Goal: Task Accomplishment & Management: Use online tool/utility

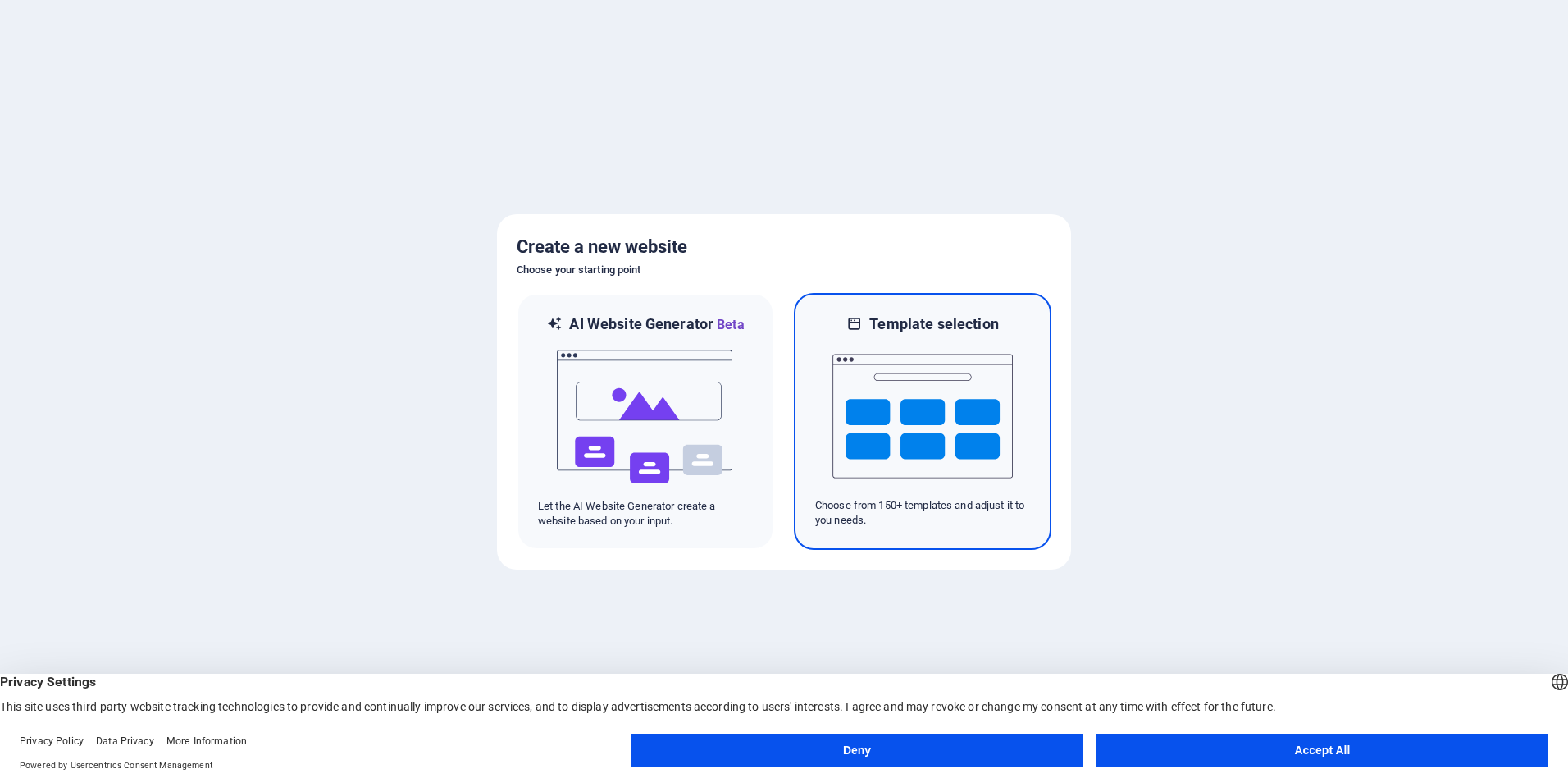
click at [953, 452] on img at bounding box center [922, 416] width 180 height 164
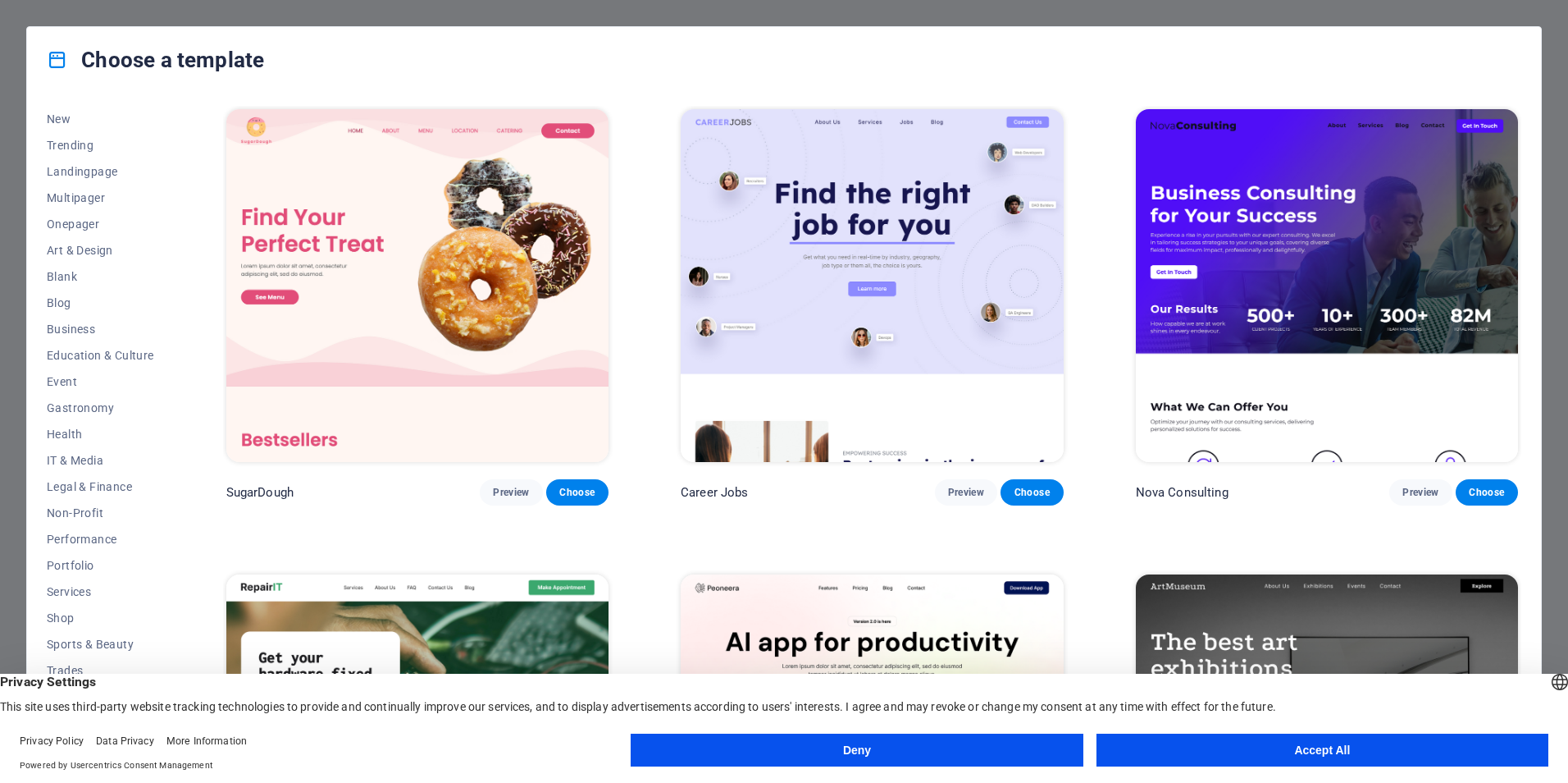
scroll to position [1, 0]
click at [1303, 757] on button "Accept All" at bounding box center [1323, 749] width 452 height 33
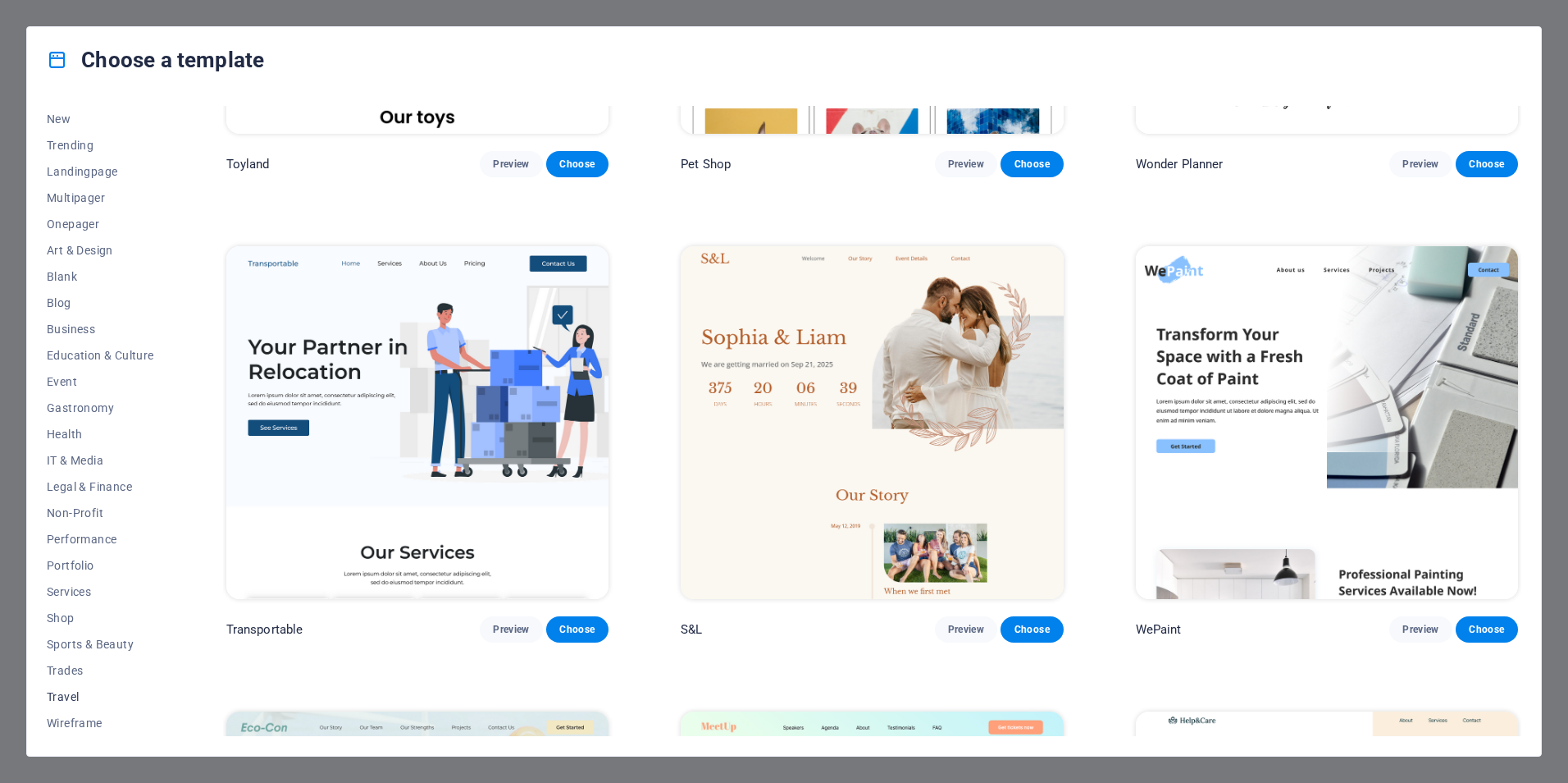
click at [74, 695] on span "Travel" at bounding box center [100, 697] width 107 height 13
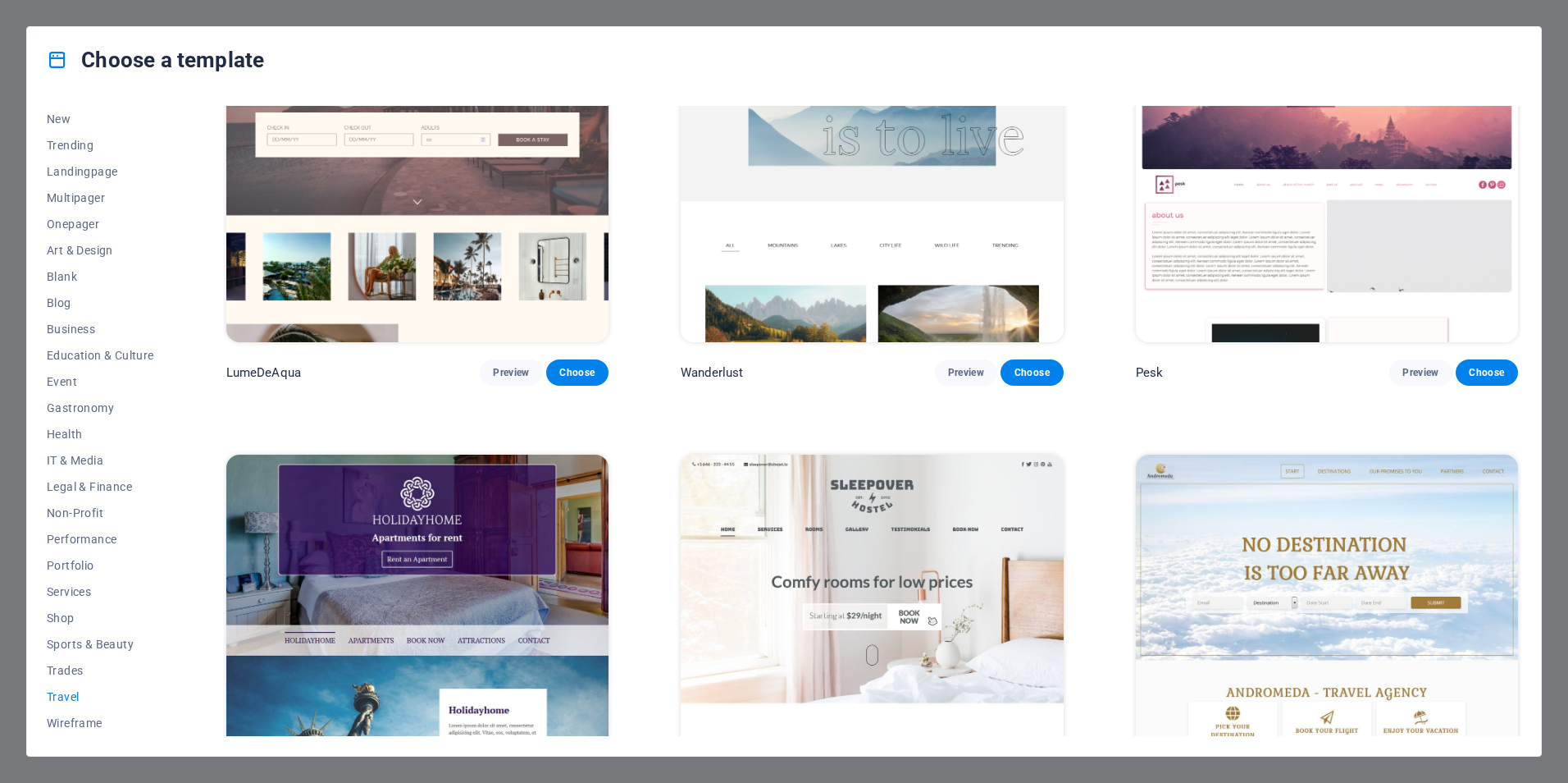
scroll to position [0, 0]
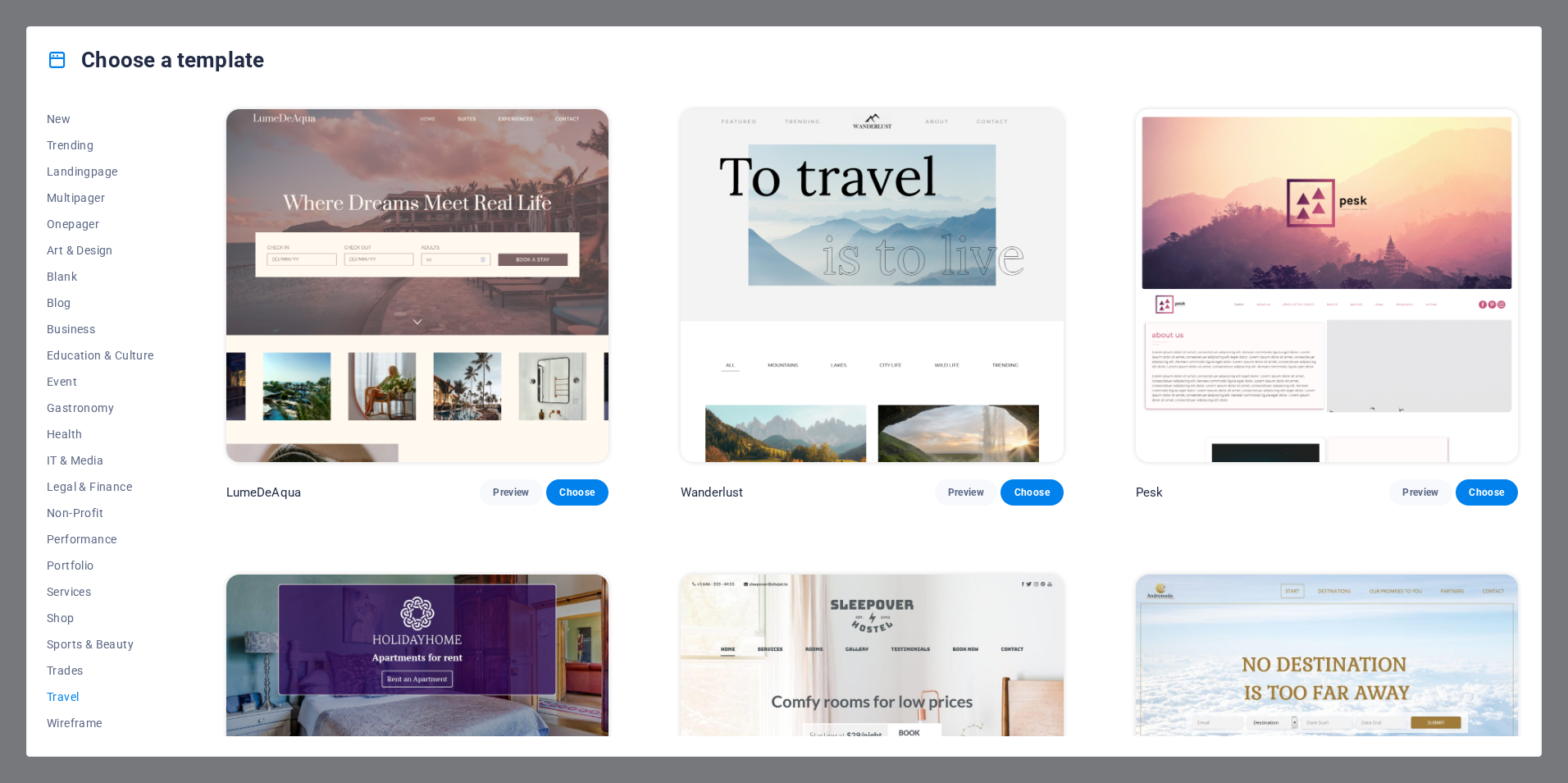
click at [427, 156] on img at bounding box center [417, 285] width 382 height 353
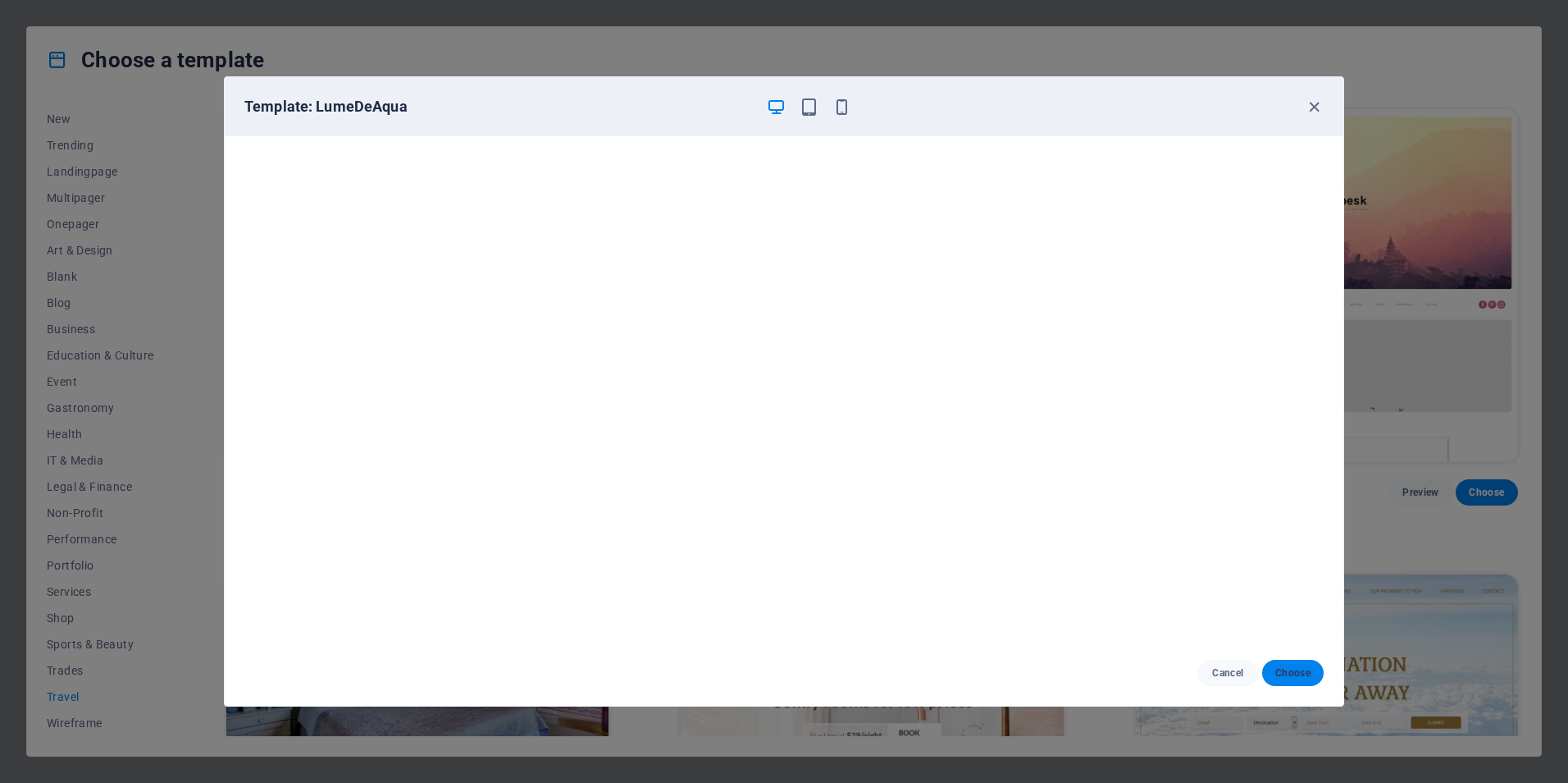
click at [1292, 672] on span "Choose" at bounding box center [1293, 673] width 36 height 13
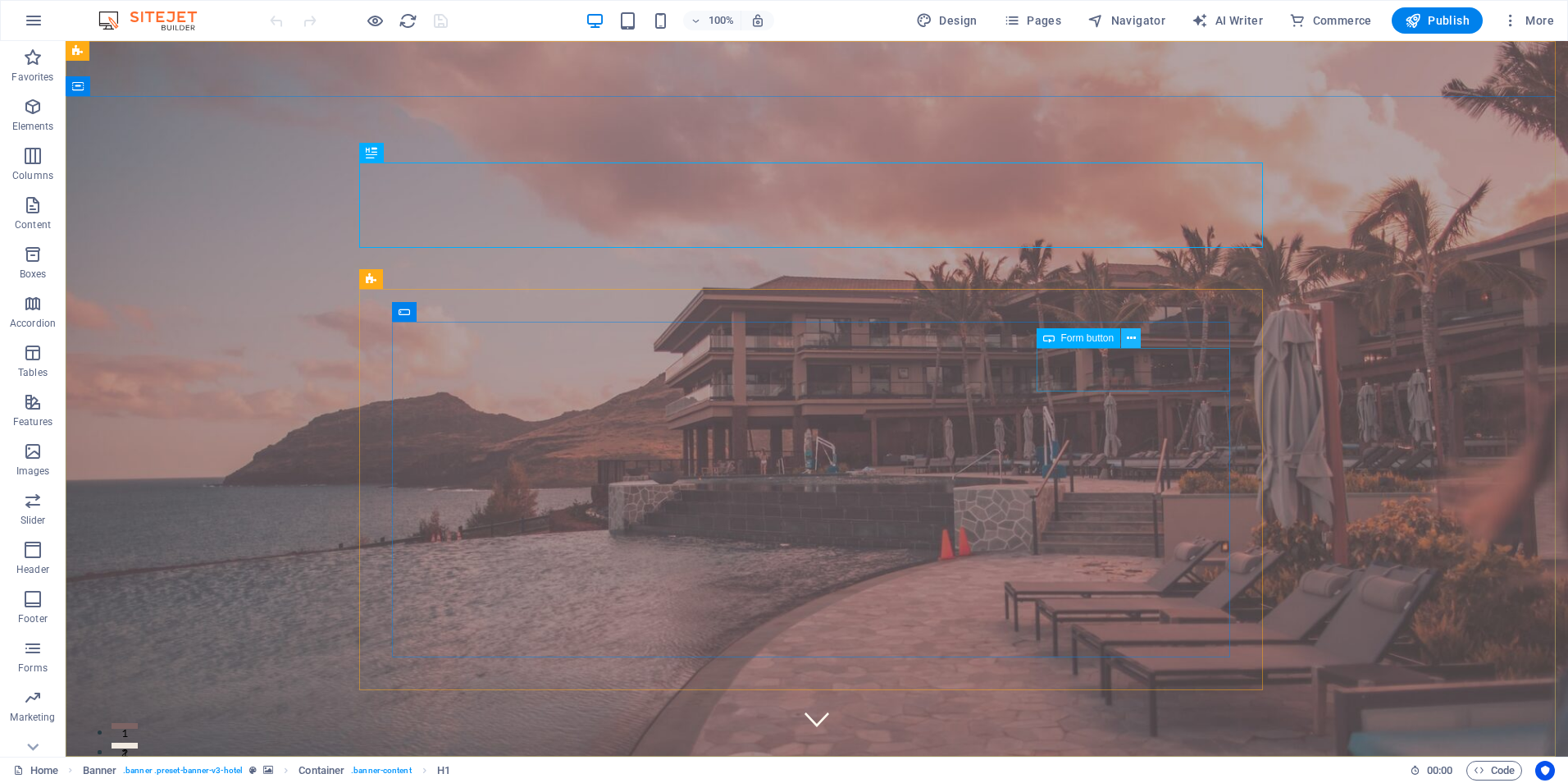
click at [1136, 340] on button at bounding box center [1131, 338] width 20 height 20
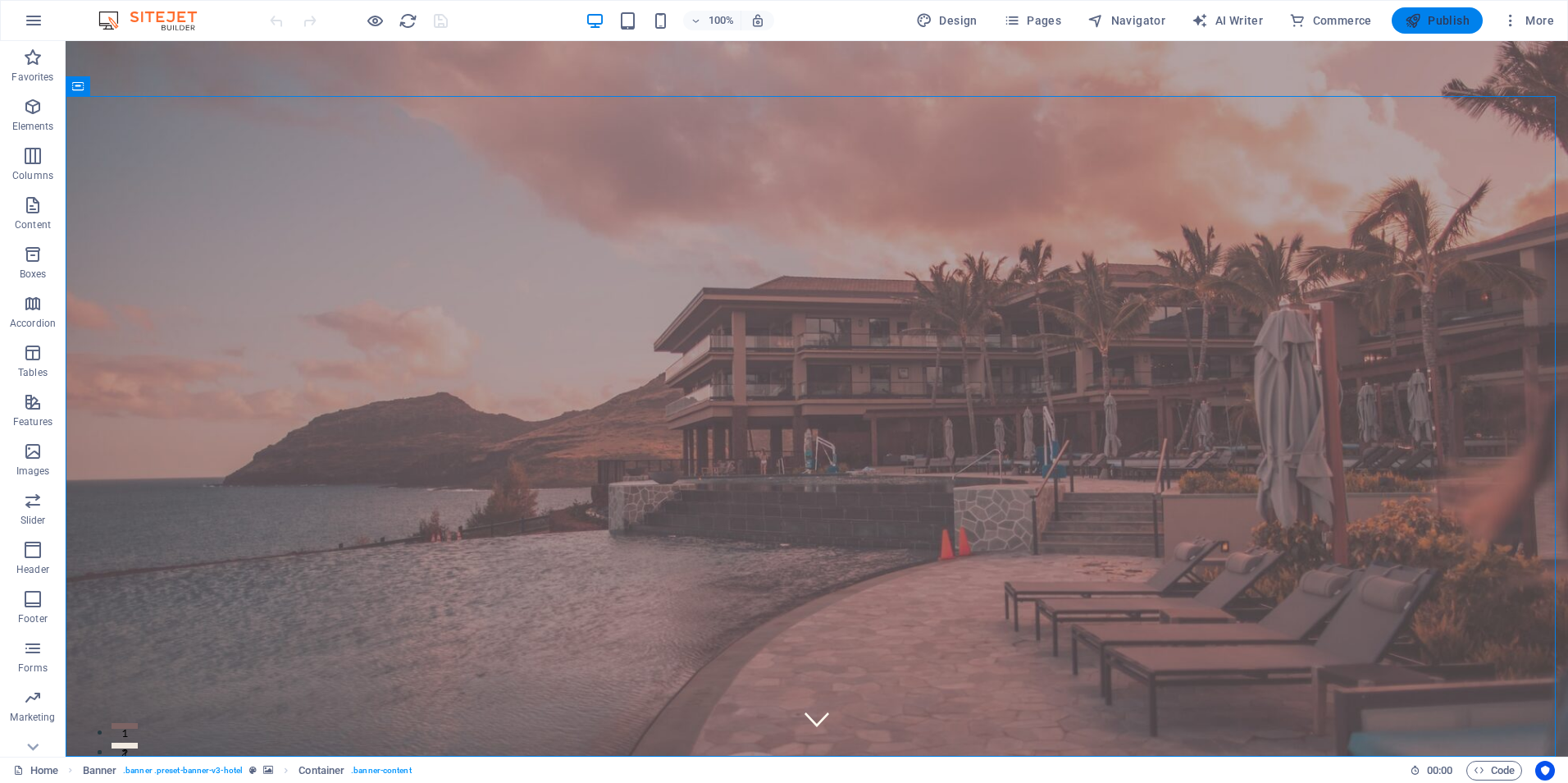
click at [1462, 18] on span "Publish" at bounding box center [1437, 20] width 65 height 16
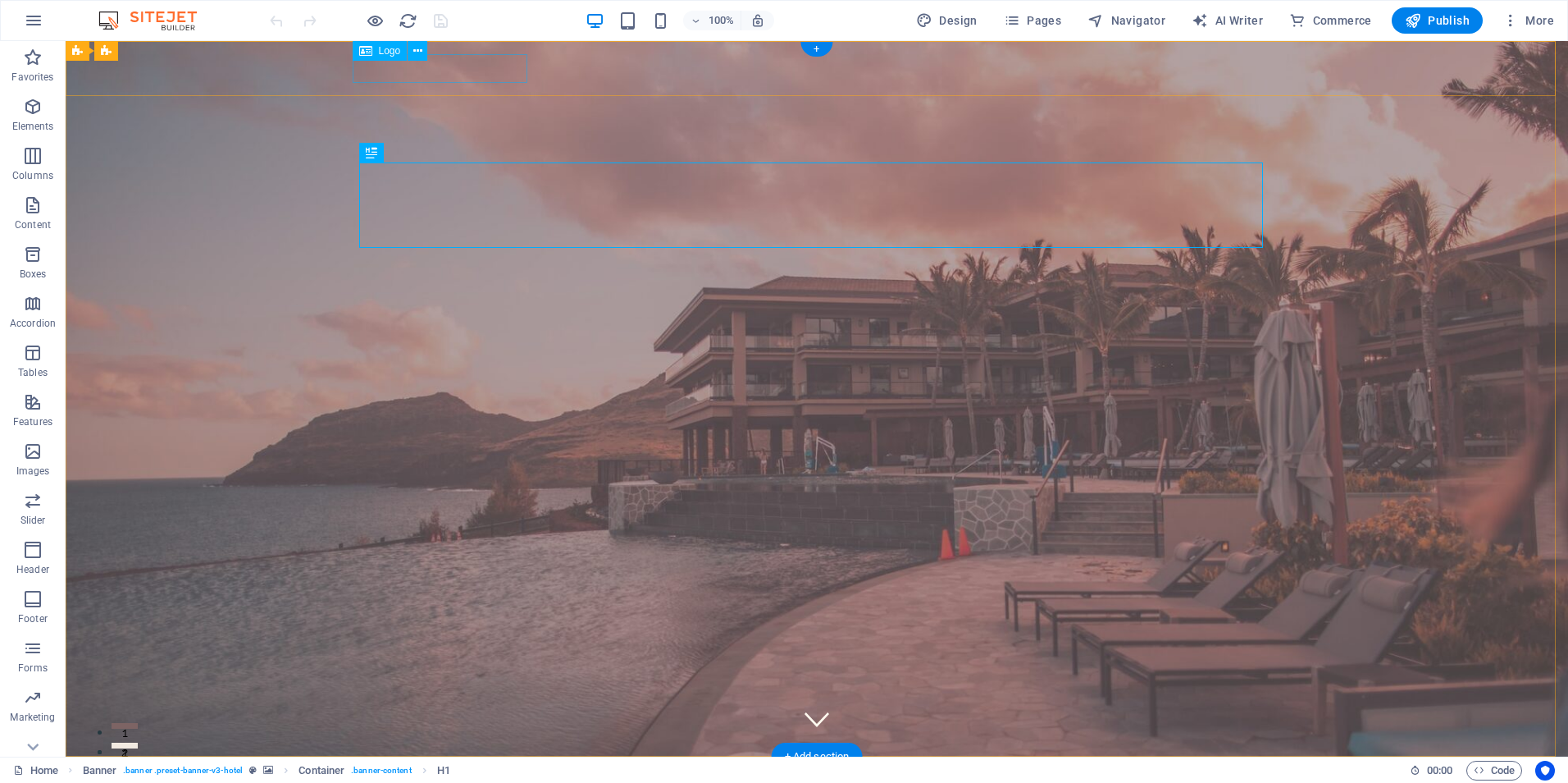
click at [424, 770] on div at bounding box center [816, 784] width 917 height 29
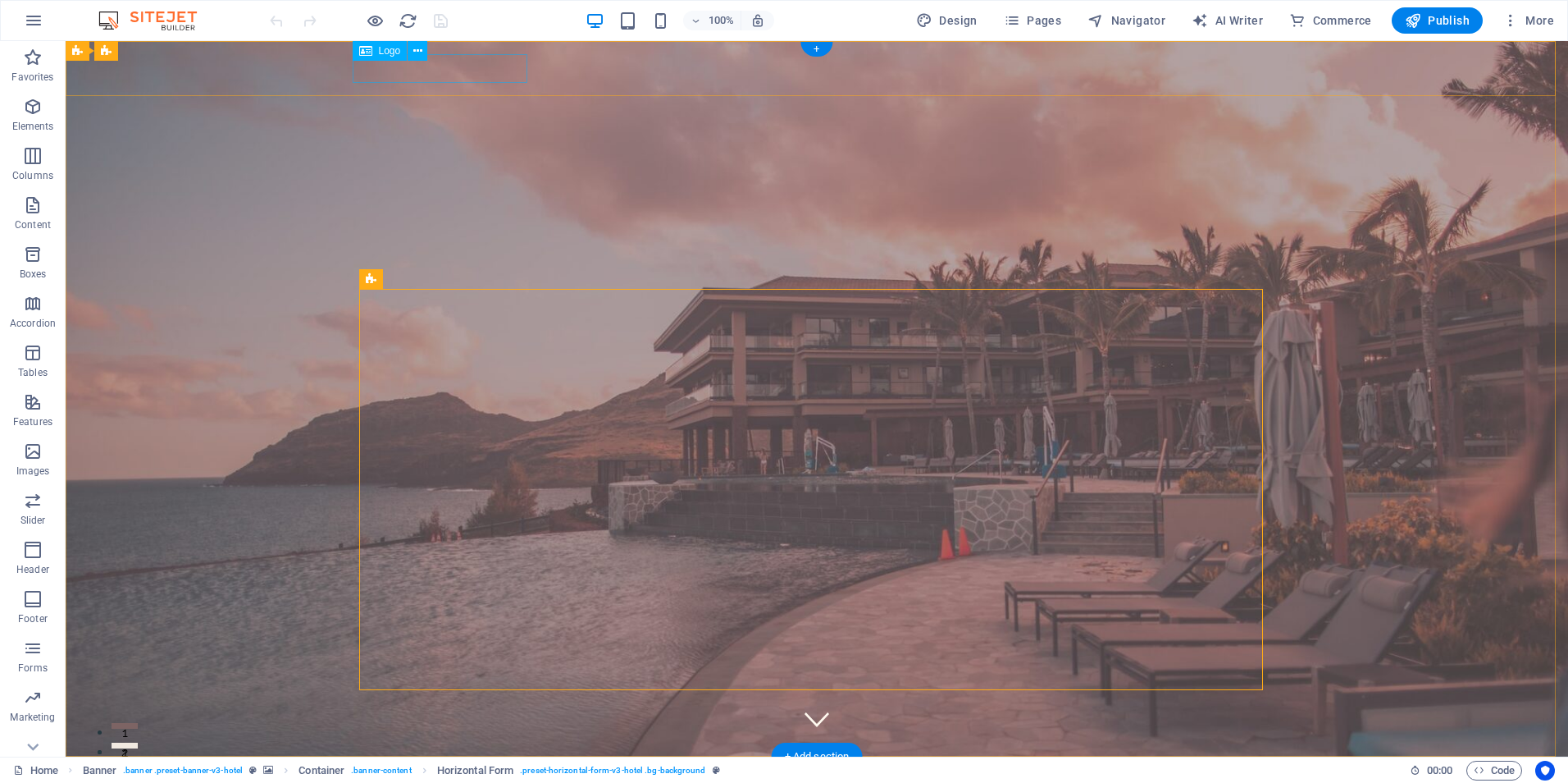
click at [458, 770] on div at bounding box center [816, 784] width 917 height 29
select select "px"
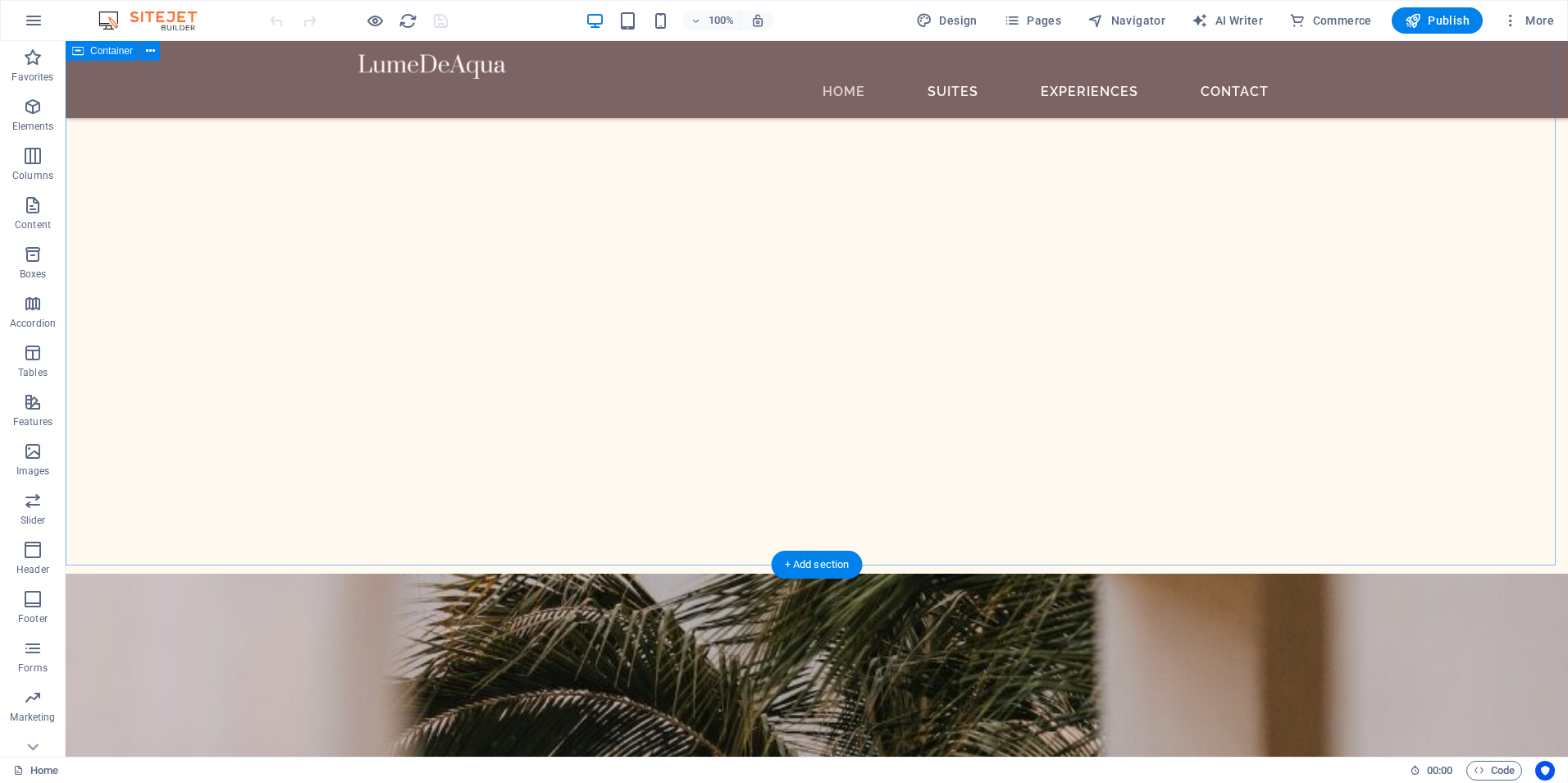
scroll to position [5480, 0]
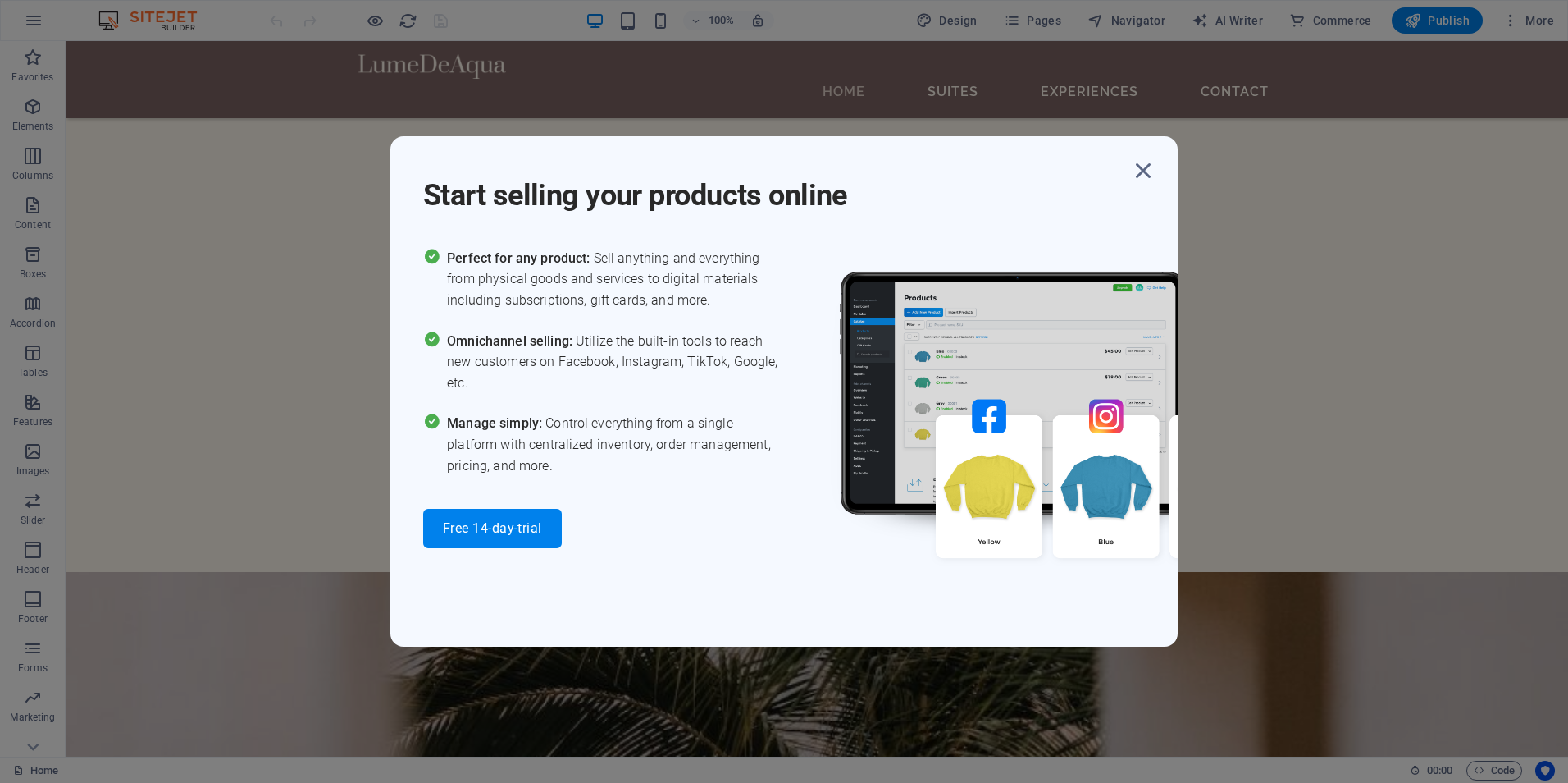
drag, startPoint x: 603, startPoint y: 257, endPoint x: 717, endPoint y: 315, distance: 127.9
click at [717, 315] on div "Perfect for any product: Sell anything and everything from physical goods and s…" at bounding box center [603, 398] width 361 height 300
drag, startPoint x: 717, startPoint y: 315, endPoint x: 592, endPoint y: 302, distance: 125.7
click at [592, 302] on span "Perfect for any product: Sell anything and everything from physical goods and s…" at bounding box center [615, 279] width 337 height 63
drag, startPoint x: 548, startPoint y: 428, endPoint x: 669, endPoint y: 471, distance: 128.4
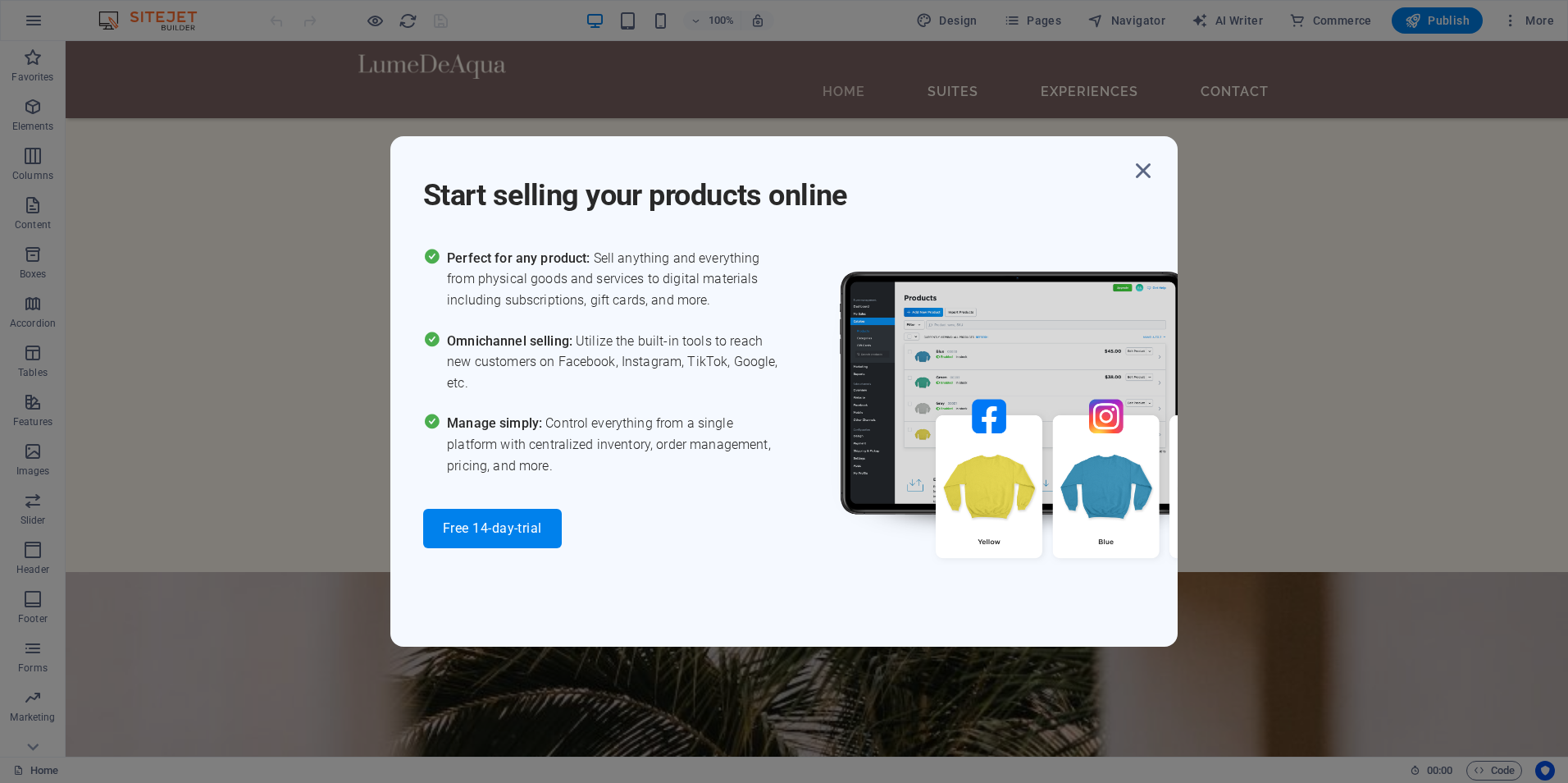
click at [669, 471] on span "Manage simply: Control everything from a single platform with centralized inven…" at bounding box center [615, 444] width 337 height 63
click at [674, 469] on span "Manage simply: Control everything from a single platform with centralized inven…" at bounding box center [615, 444] width 337 height 63
click at [1149, 173] on icon "button" at bounding box center [1143, 170] width 29 height 29
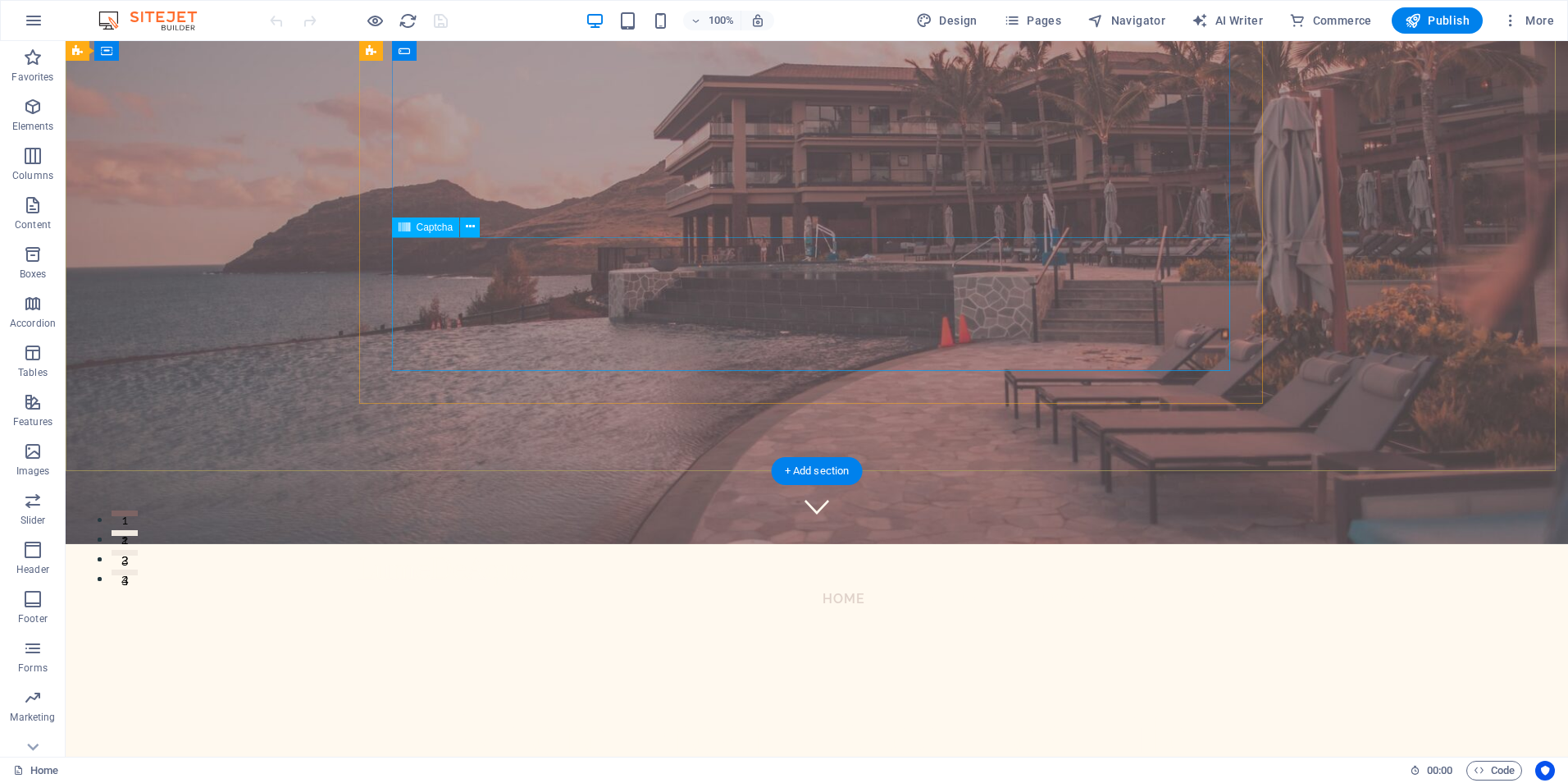
scroll to position [0, 0]
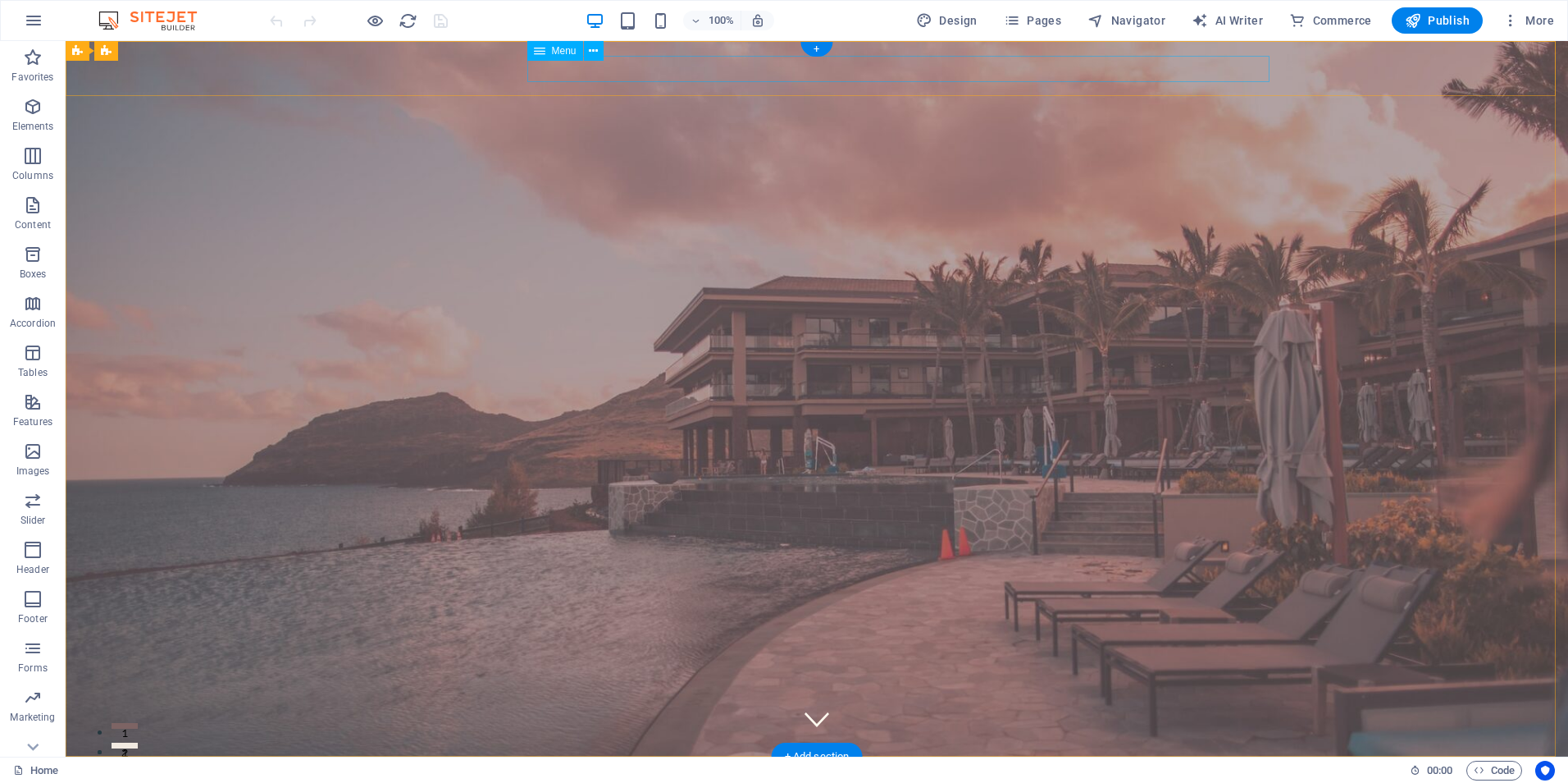
select select
select select "1"
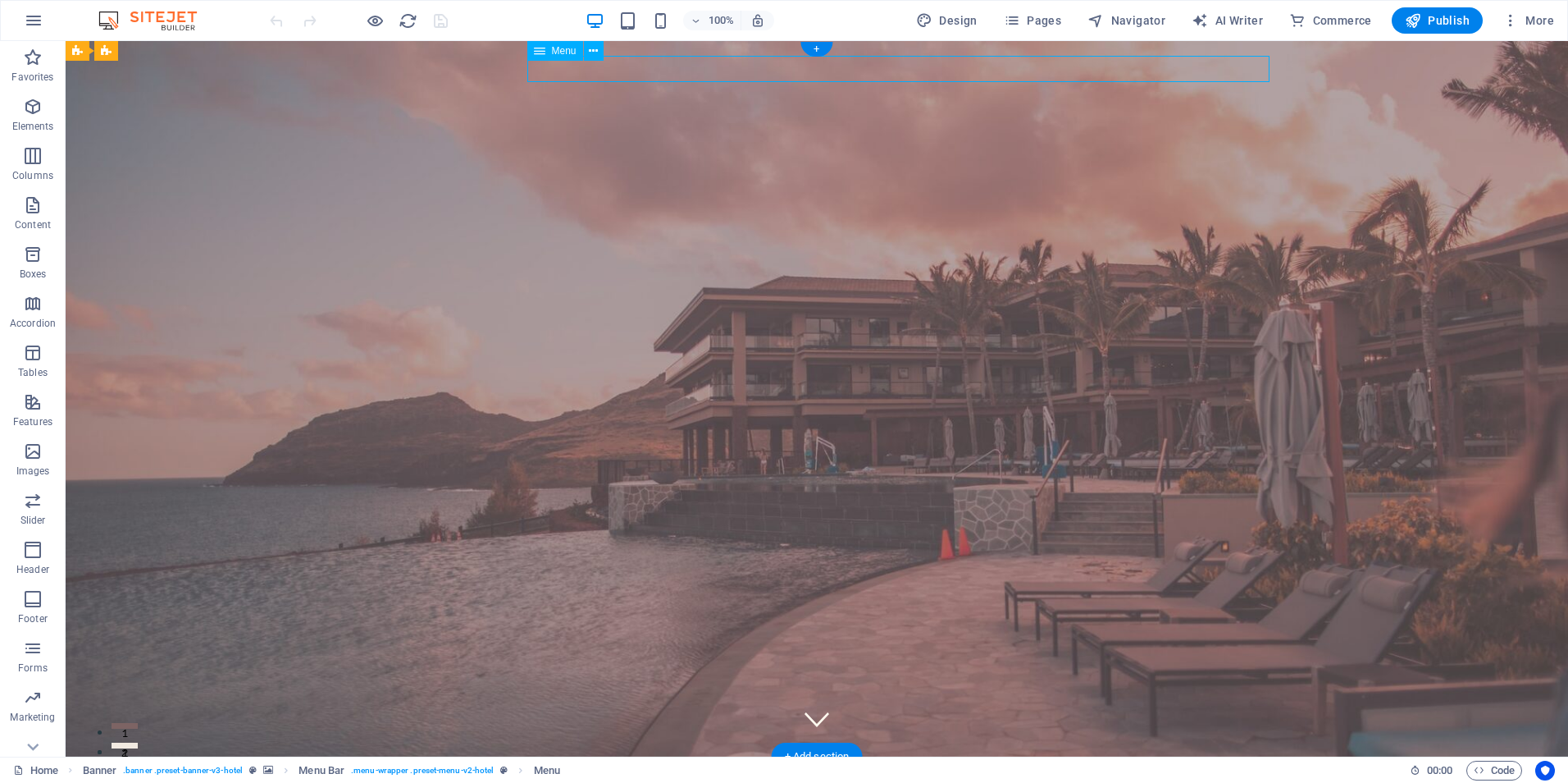
select select
select select "2"
select select
select select "3"
select select
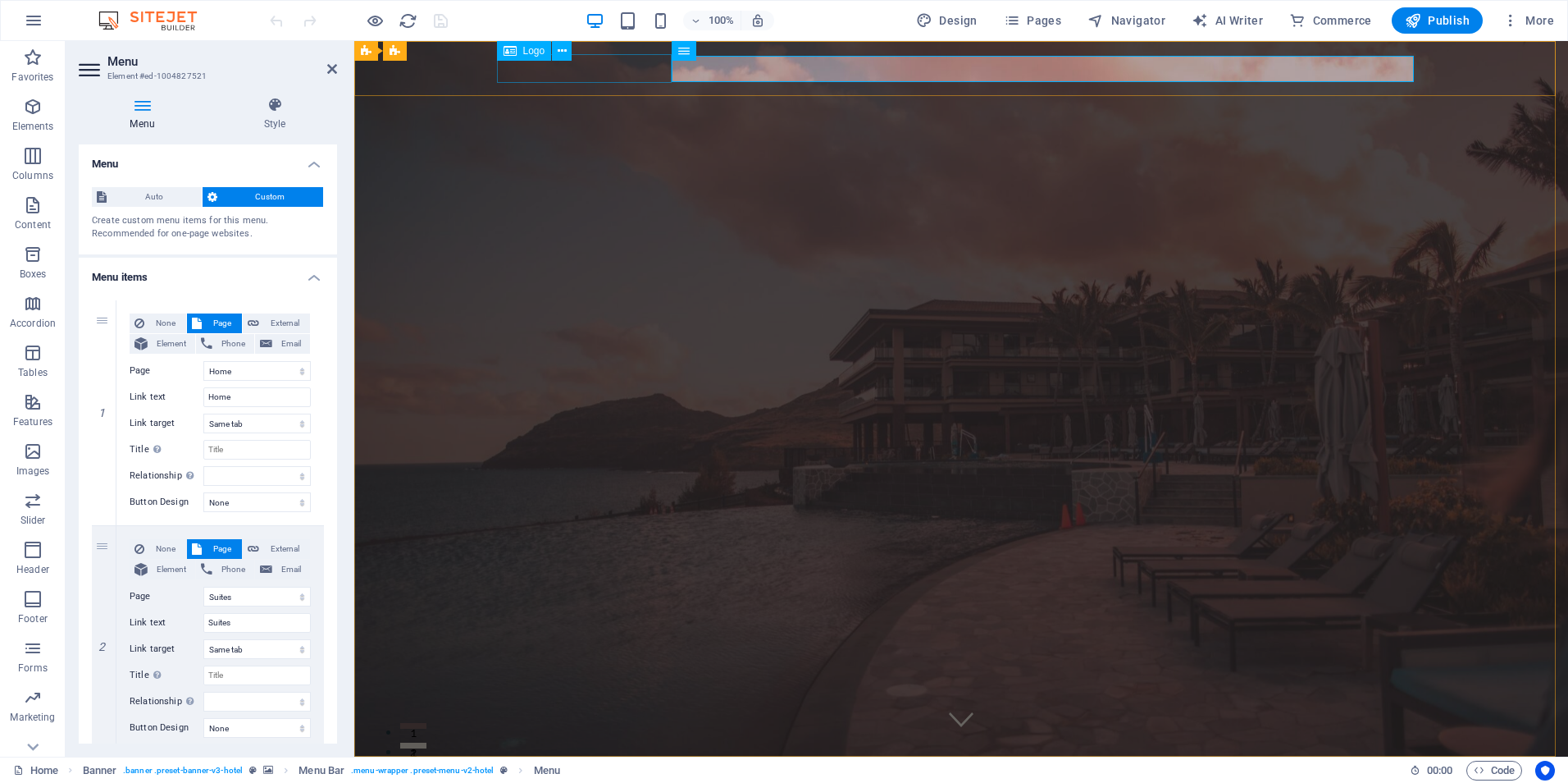
click at [542, 59] on div "Logo" at bounding box center [525, 51] width 55 height 20
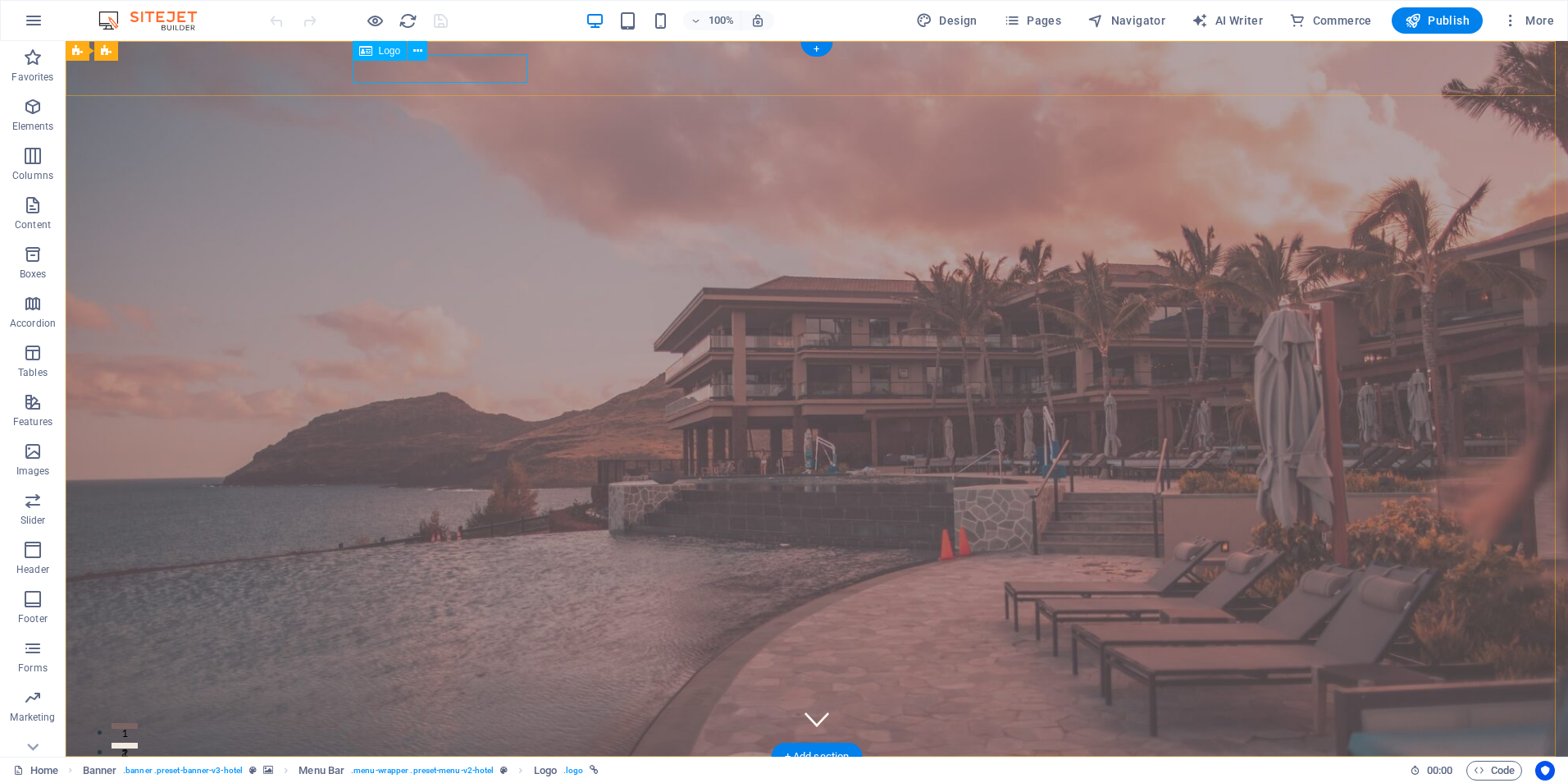
click at [442, 770] on div at bounding box center [816, 784] width 917 height 29
select select "px"
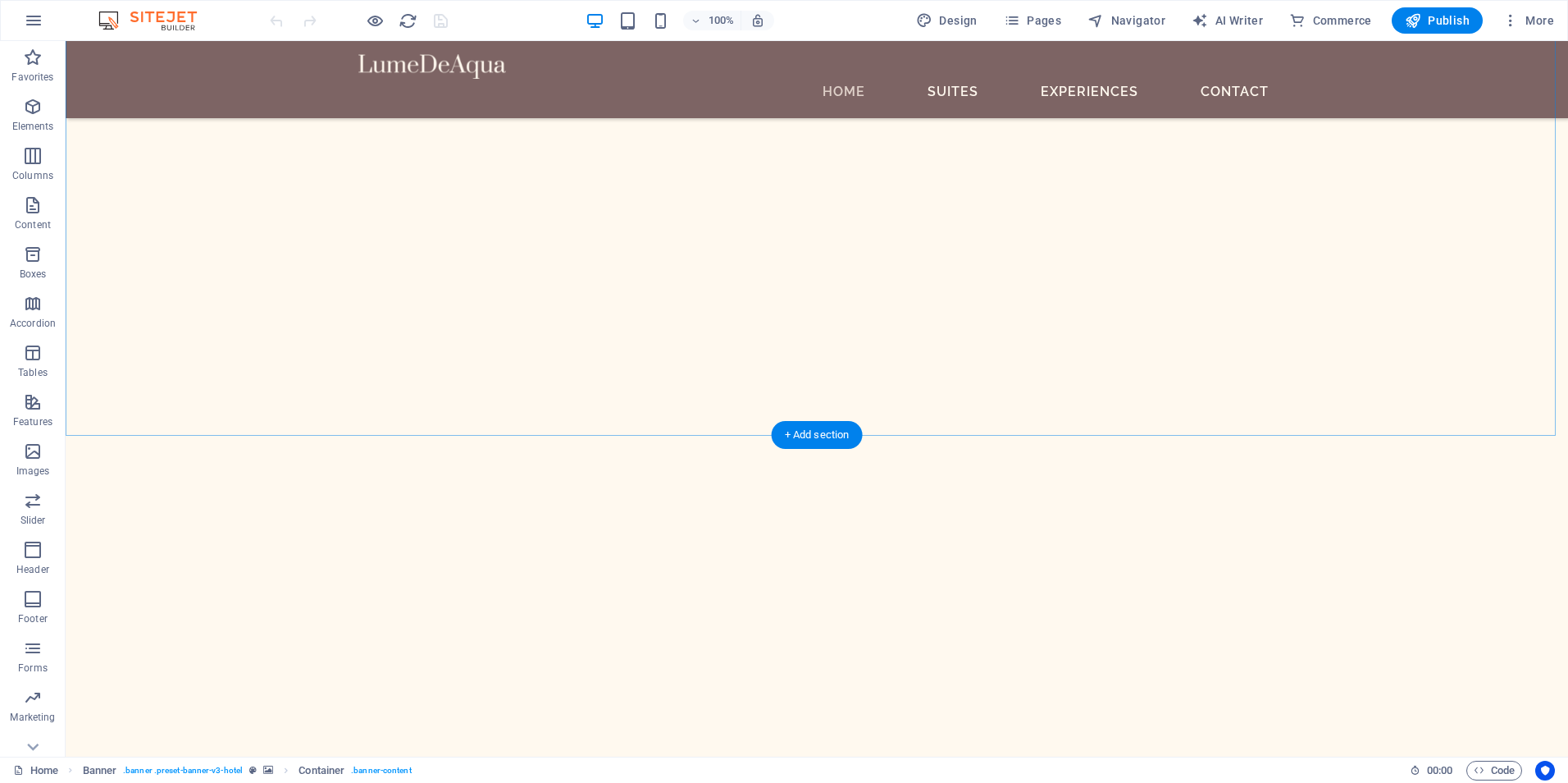
scroll to position [5480, 0]
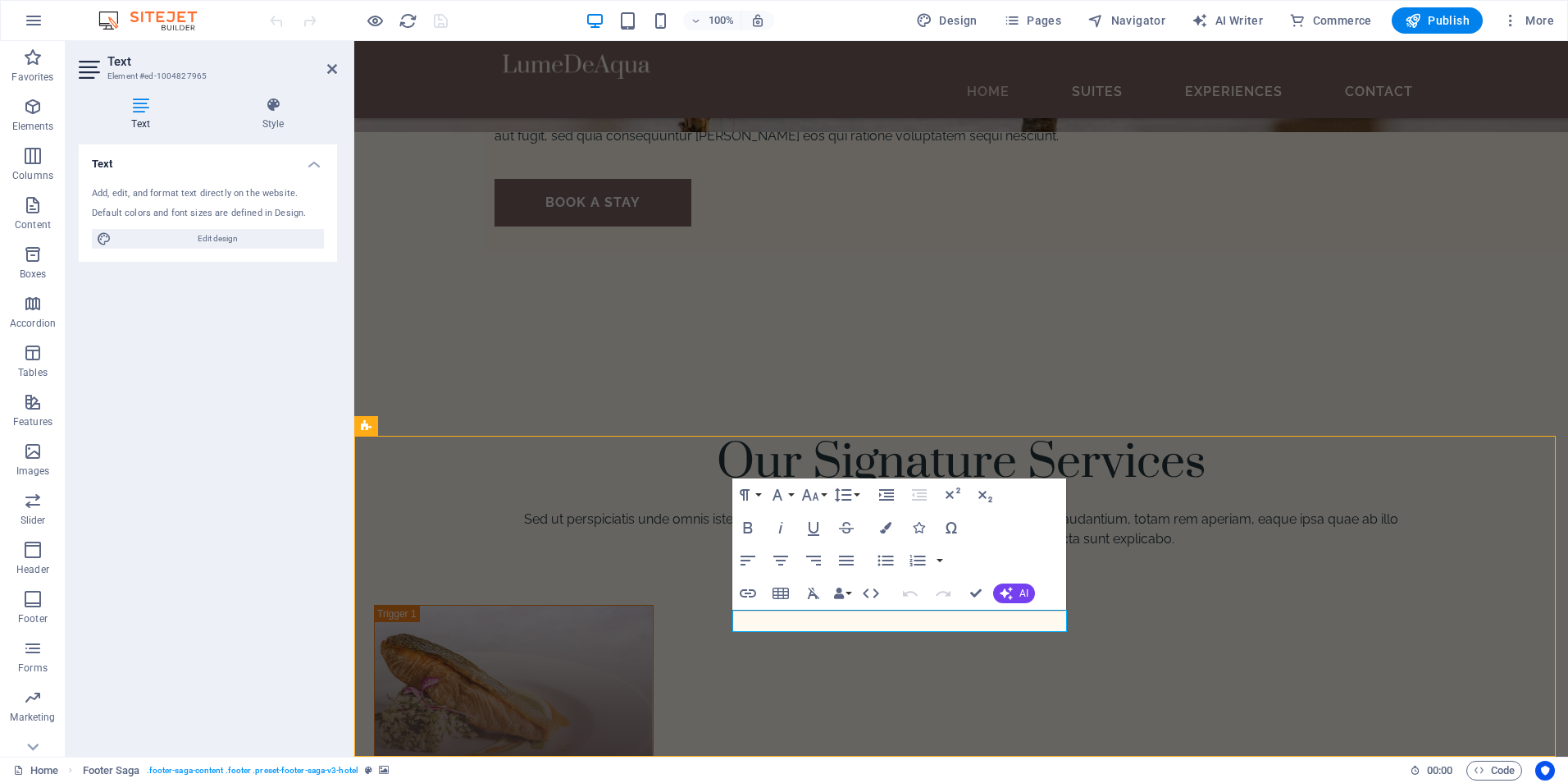
scroll to position [5480, 0]
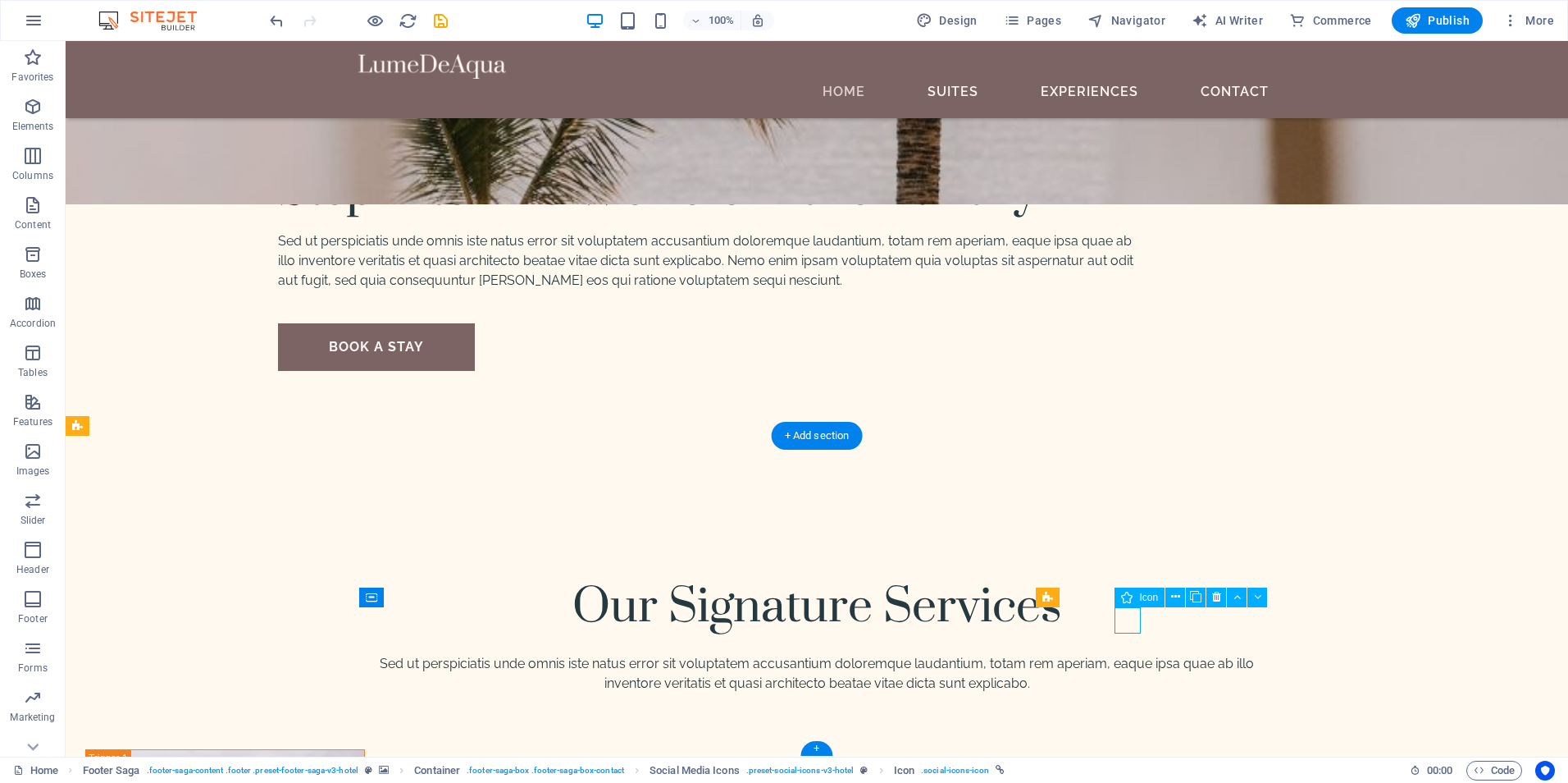
scroll to position [5551, 0]
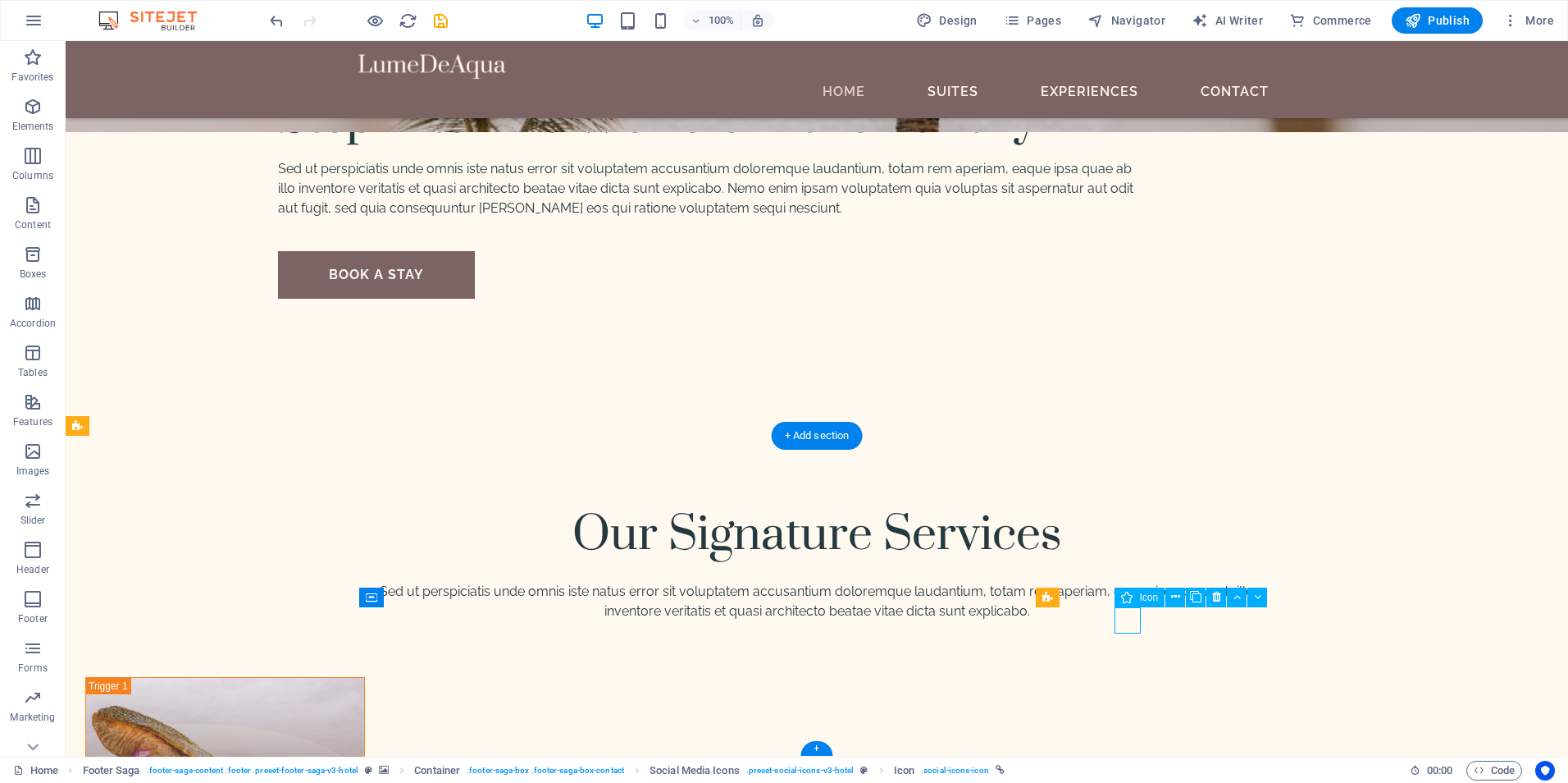
select select "xMidYMid"
select select "px"
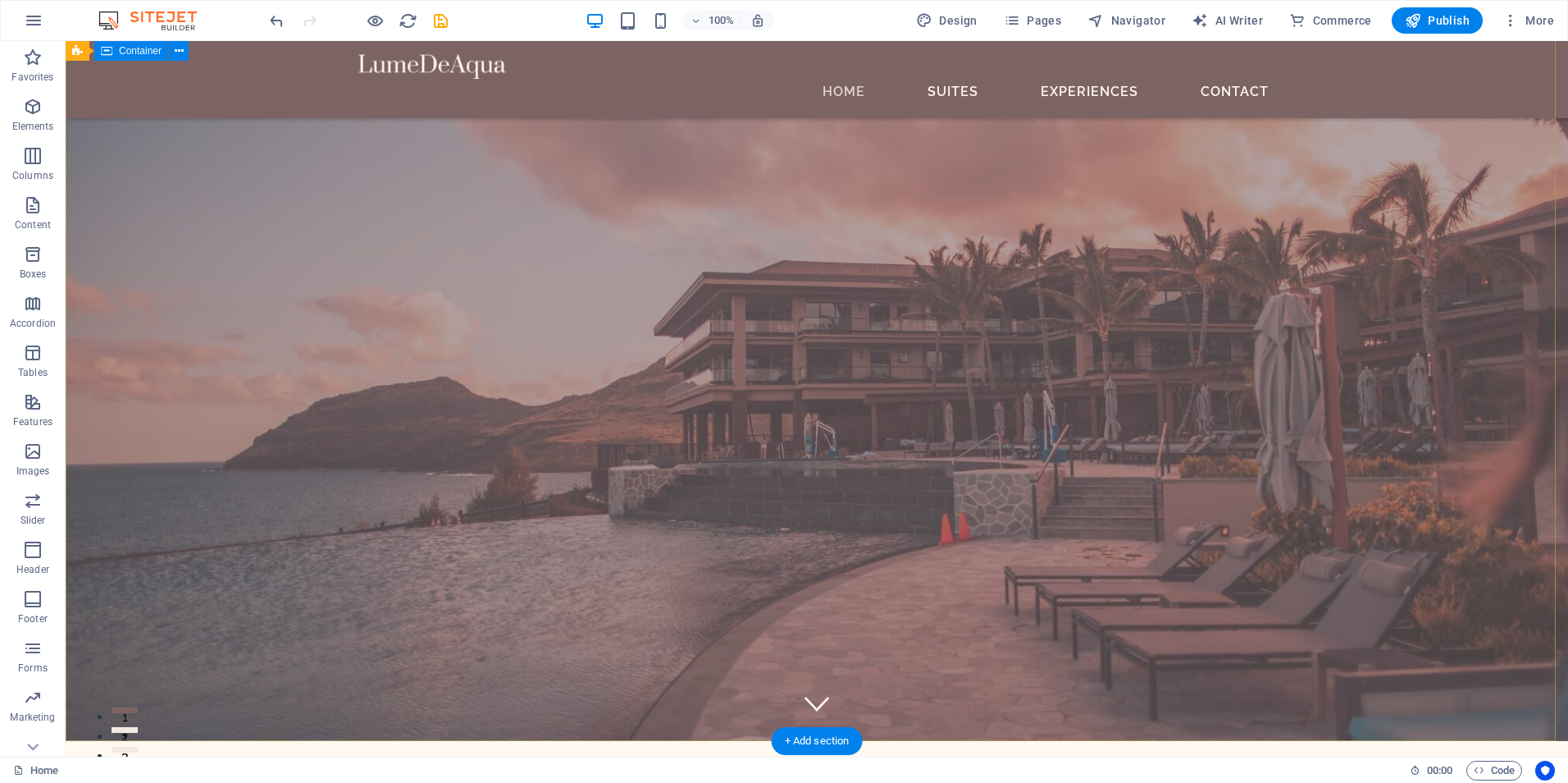
scroll to position [0, 0]
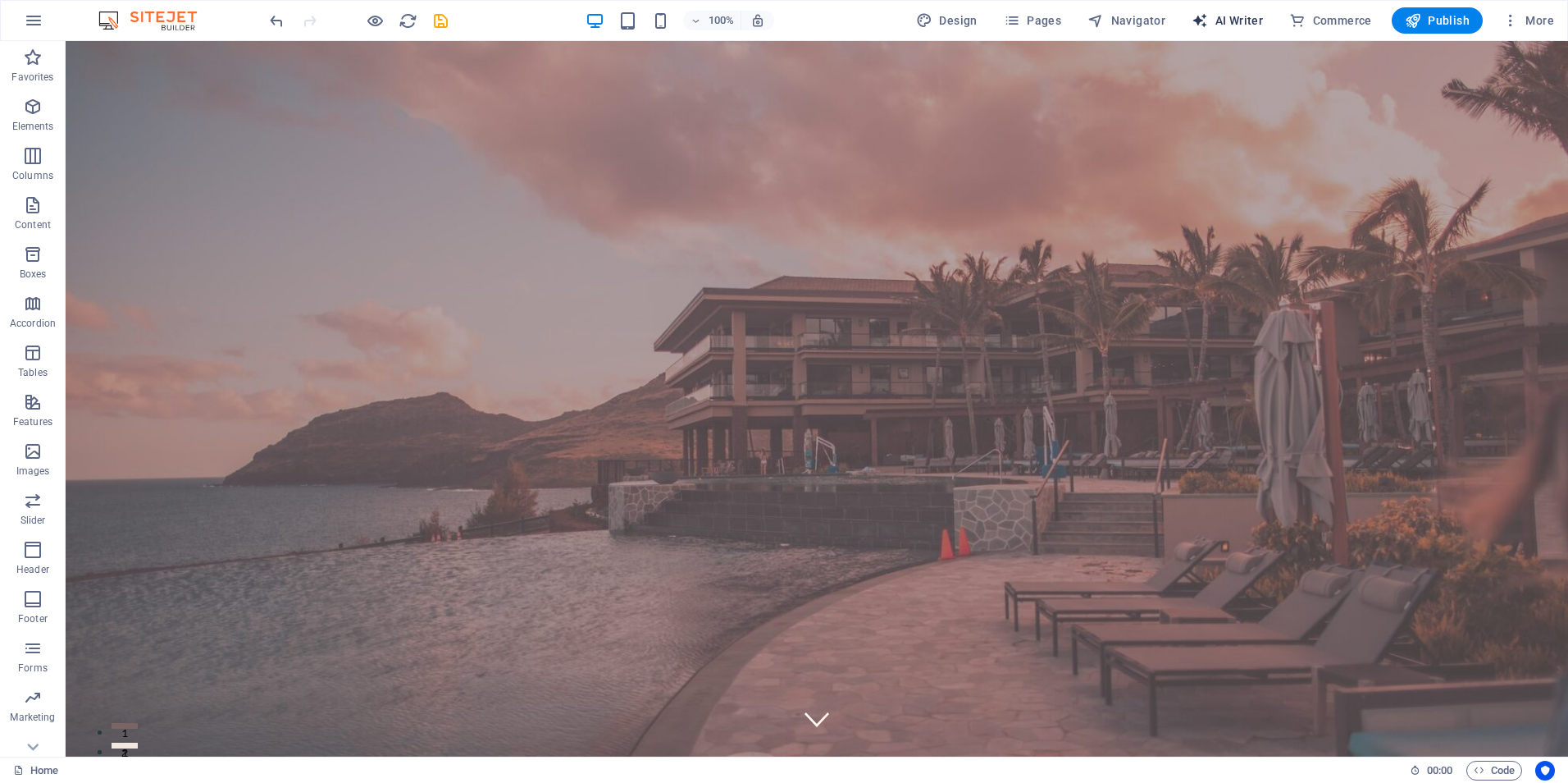
click at [1242, 15] on span "AI Writer" at bounding box center [1227, 20] width 71 height 16
select select "English"
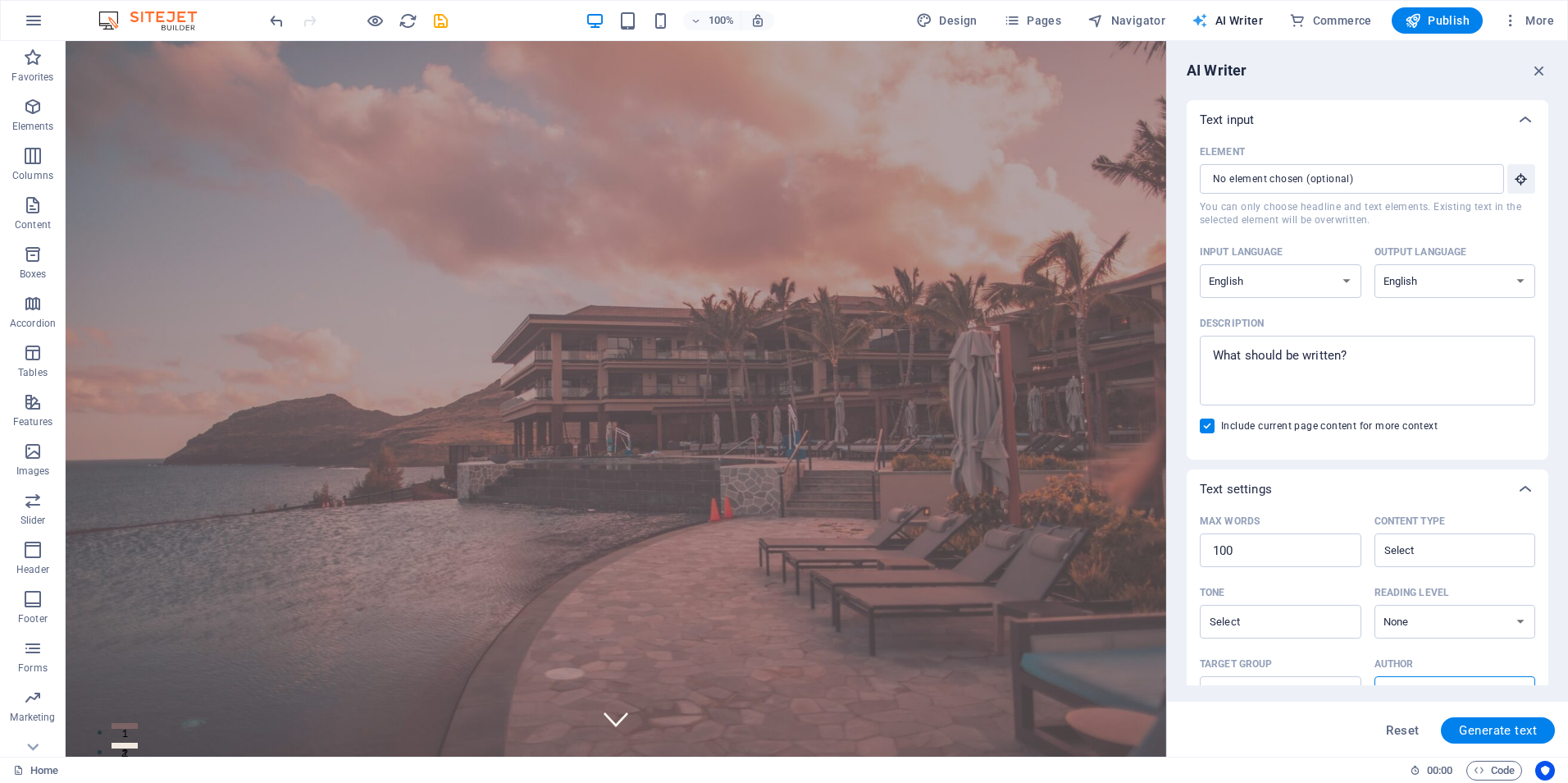
click at [1242, 15] on span "AI Writer" at bounding box center [1227, 20] width 71 height 16
click at [290, 770] on div at bounding box center [616, 784] width 917 height 29
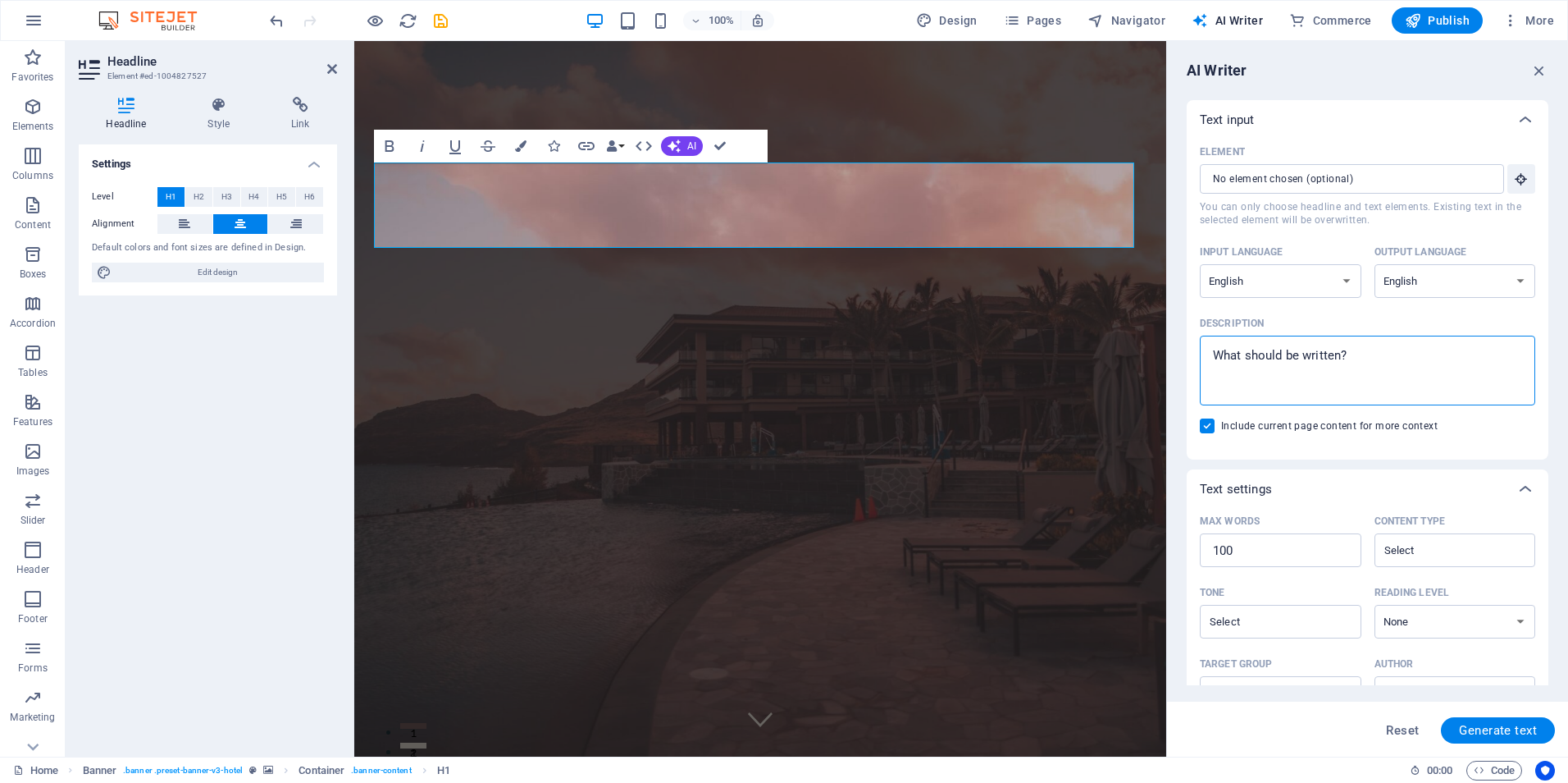
click at [1399, 364] on textarea "Description x ​" at bounding box center [1367, 370] width 319 height 54
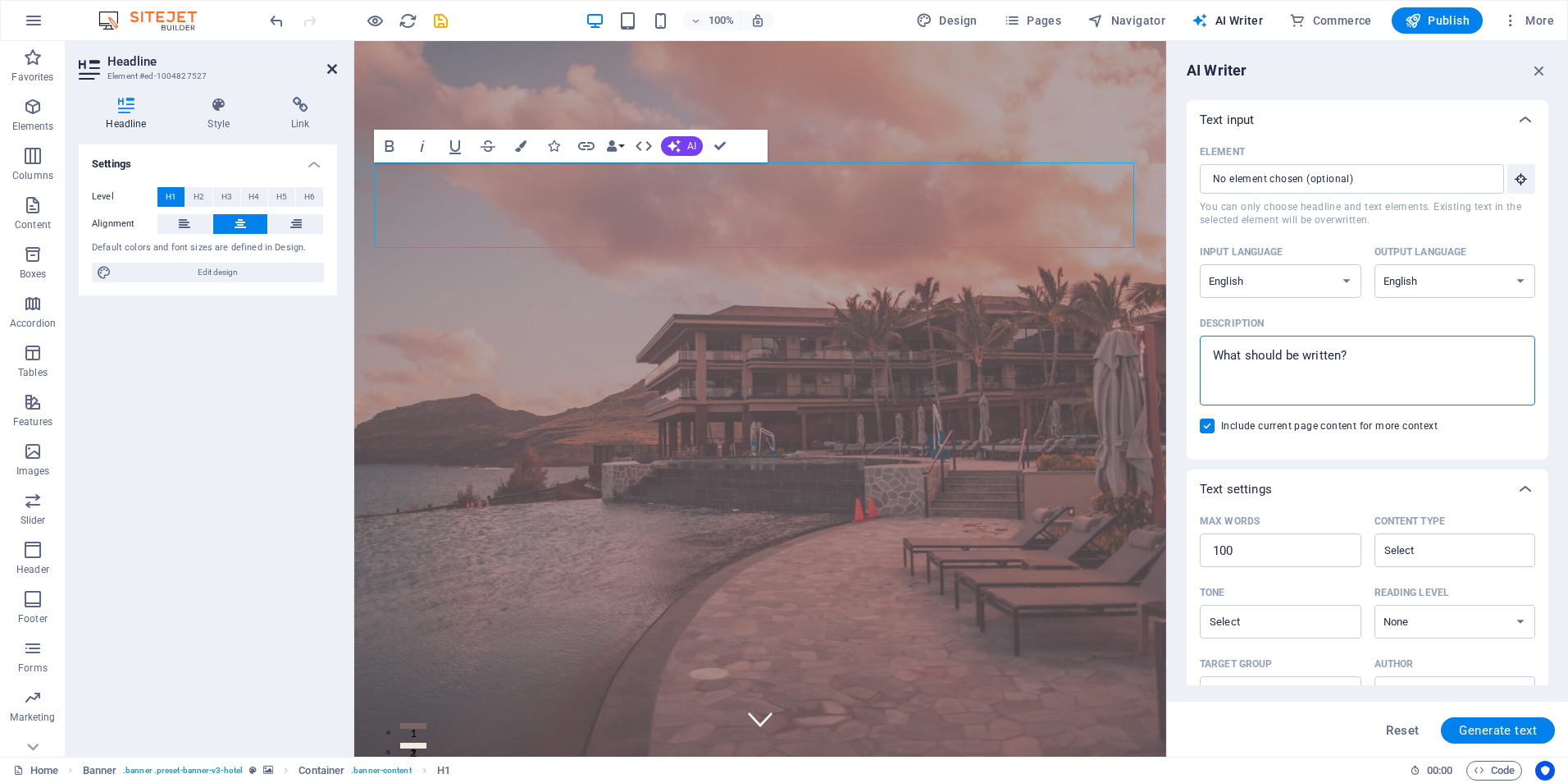
type textarea "x"
drag, startPoint x: 267, startPoint y: 29, endPoint x: 332, endPoint y: 70, distance: 76.9
click at [332, 70] on icon at bounding box center [332, 69] width 9 height 13
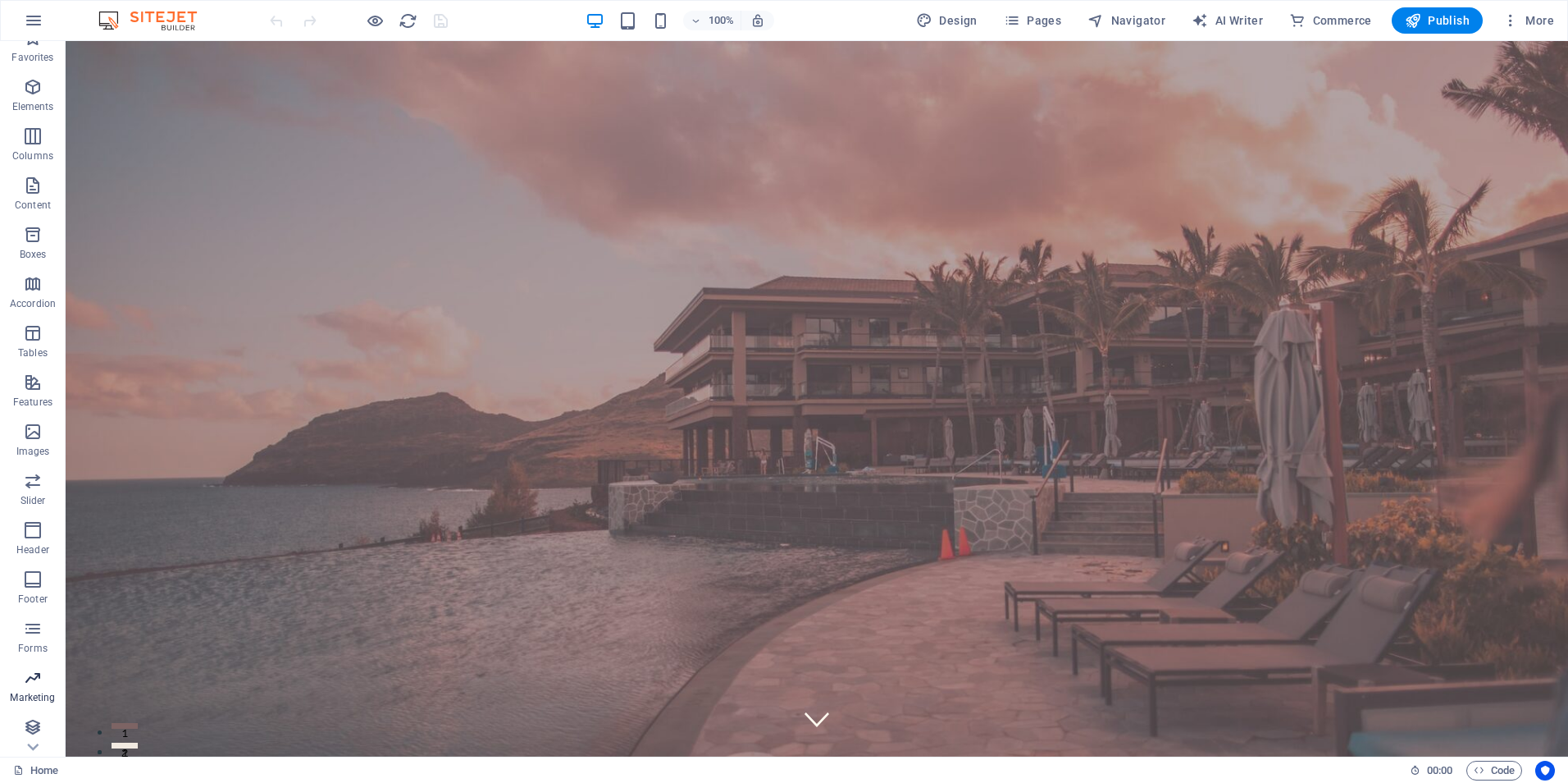
scroll to position [72, 0]
click at [1408, 19] on icon "button" at bounding box center [1412, 20] width 16 height 16
